Goal: Find contact information: Find contact information

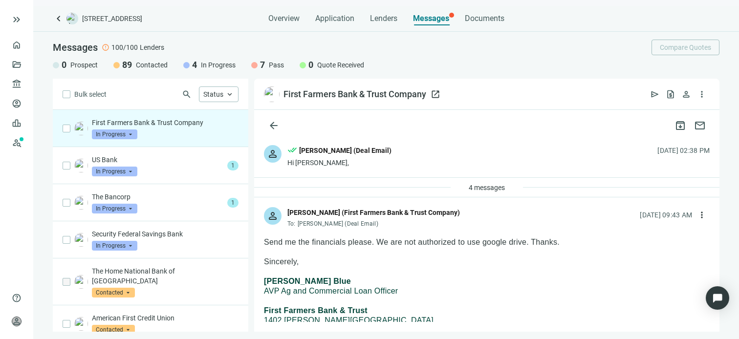
click at [436, 94] on span "open_in_new" at bounding box center [436, 94] width 10 height 10
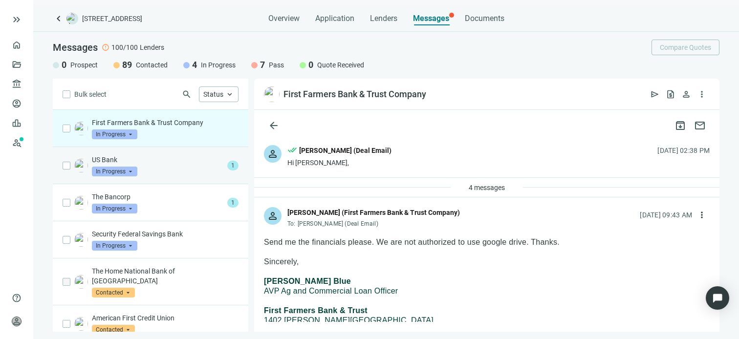
click at [163, 163] on p "US Bank" at bounding box center [158, 160] width 132 height 10
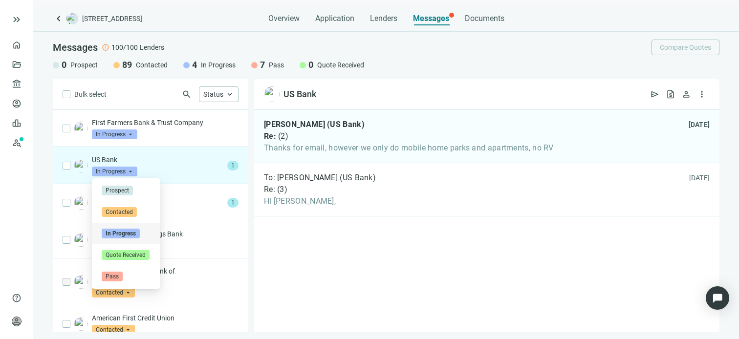
click at [132, 171] on span "In Progress" at bounding box center [114, 172] width 45 height 10
click at [115, 276] on span "Pass" at bounding box center [112, 277] width 21 height 10
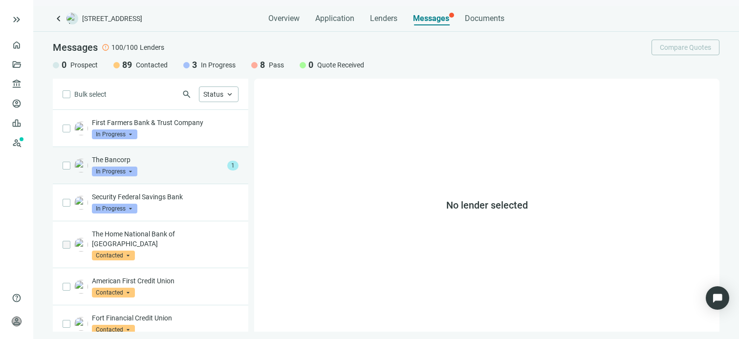
click at [160, 163] on p "The Bancorp" at bounding box center [158, 160] width 132 height 10
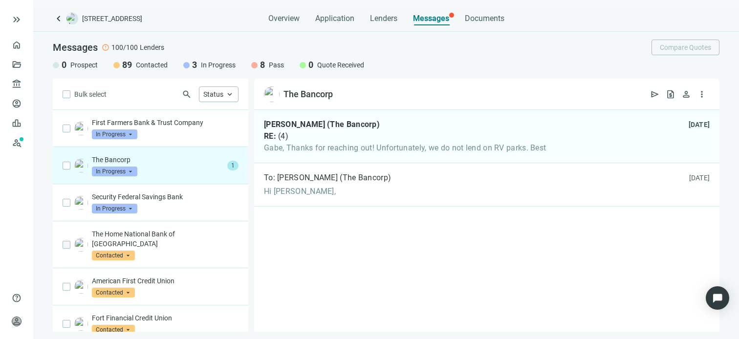
click at [129, 172] on span "In Progress" at bounding box center [114, 172] width 45 height 10
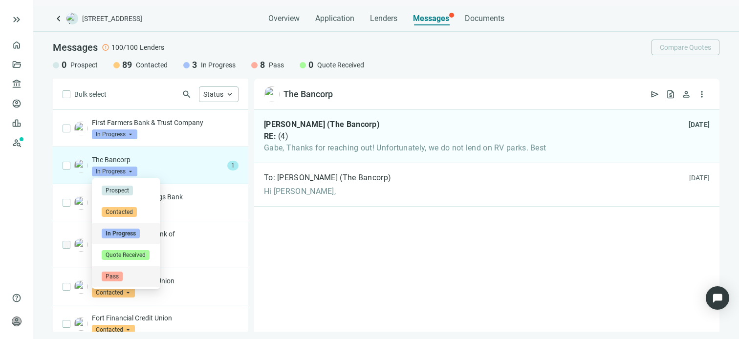
click at [116, 278] on span "Pass" at bounding box center [112, 277] width 21 height 10
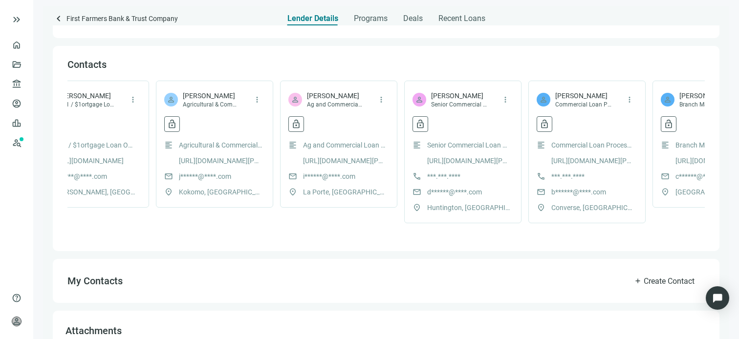
scroll to position [0, 532]
click at [383, 100] on span "more_vert" at bounding box center [382, 99] width 9 height 9
click at [295, 124] on span "lock_open" at bounding box center [297, 124] width 10 height 10
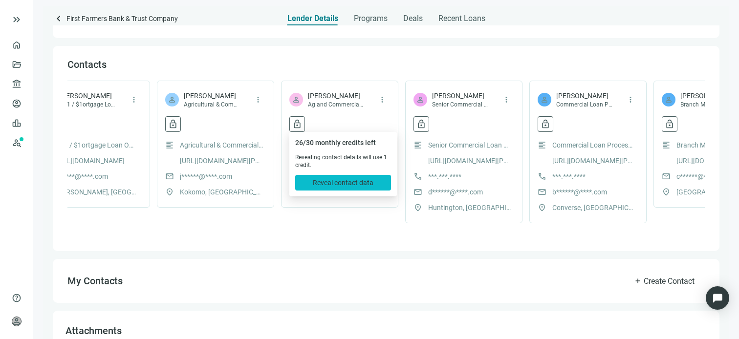
click at [333, 184] on span "Reveal contact data" at bounding box center [343, 183] width 61 height 8
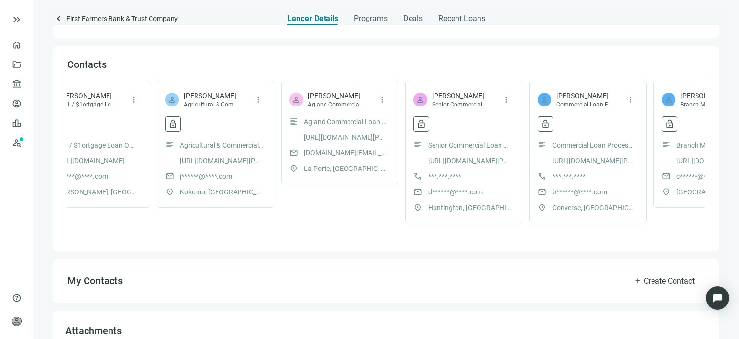
click at [338, 152] on span "isaac.blue@ffbt.com" at bounding box center [345, 153] width 83 height 11
drag, startPoint x: 338, startPoint y: 152, endPoint x: 352, endPoint y: 152, distance: 13.2
copy span "isaac.blue@ffbt.com"
